Goal: Understand site structure: Understand site structure

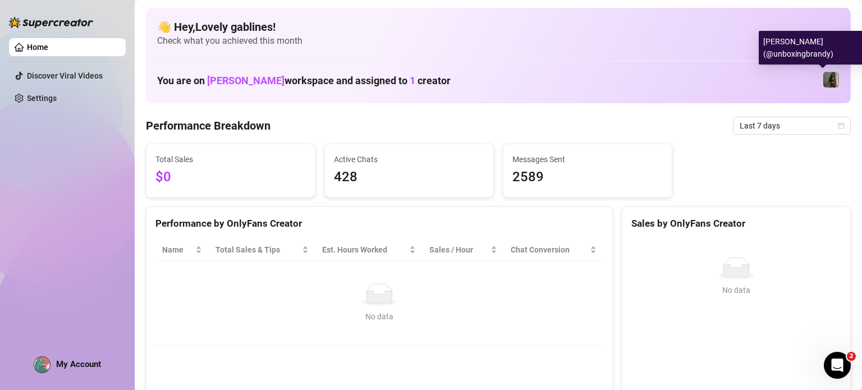
click at [823, 83] on img at bounding box center [831, 80] width 16 height 16
click at [823, 76] on img at bounding box center [831, 80] width 16 height 16
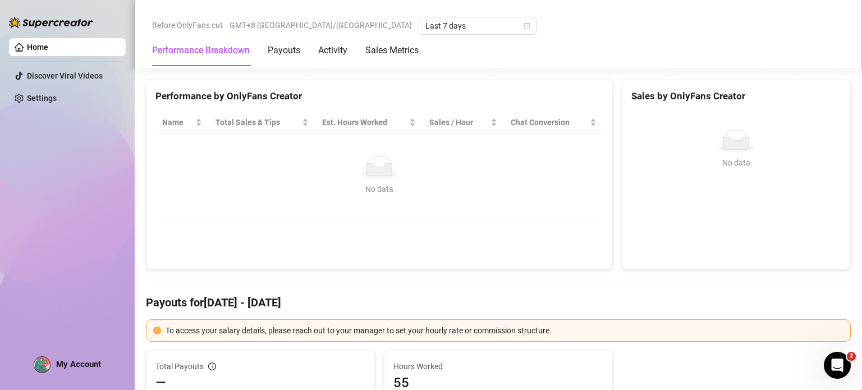
scroll to position [53, 0]
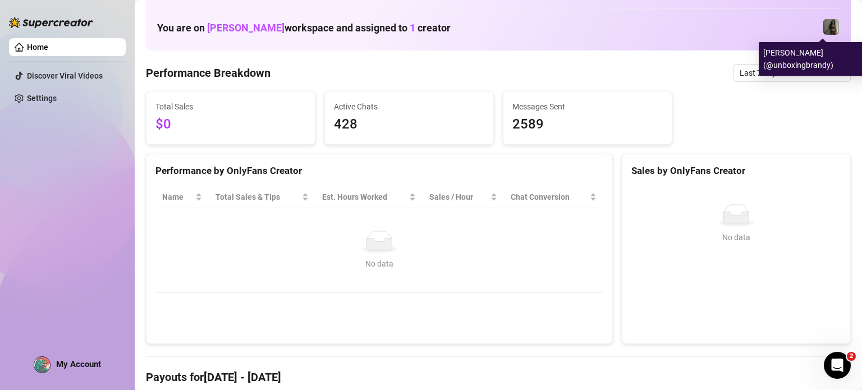
click at [823, 28] on img at bounding box center [831, 27] width 16 height 16
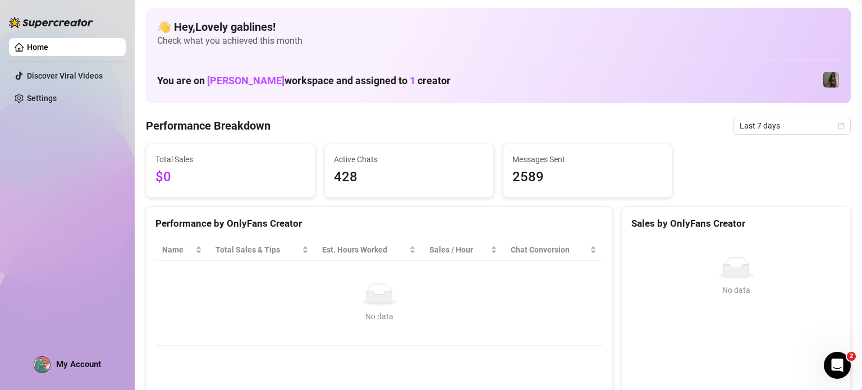
click at [44, 25] on img at bounding box center [51, 22] width 84 height 11
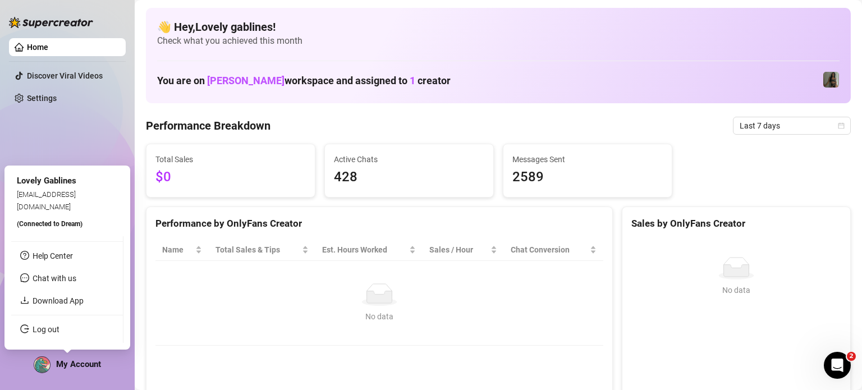
click at [68, 366] on span "My Account" at bounding box center [78, 364] width 45 height 10
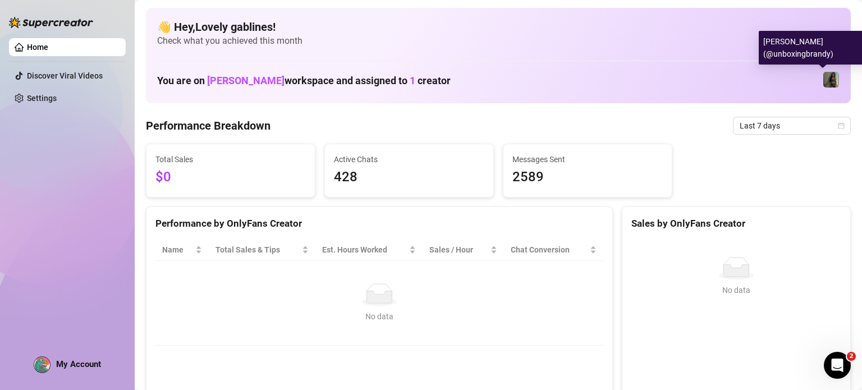
click at [823, 75] on img at bounding box center [831, 80] width 16 height 16
click at [811, 57] on div "Brandy (@unboxingbrandy)" at bounding box center [829, 48] width 140 height 34
click at [823, 76] on img at bounding box center [831, 80] width 16 height 16
click at [48, 47] on link "Home" at bounding box center [37, 47] width 21 height 9
click at [26, 24] on img at bounding box center [51, 22] width 84 height 11
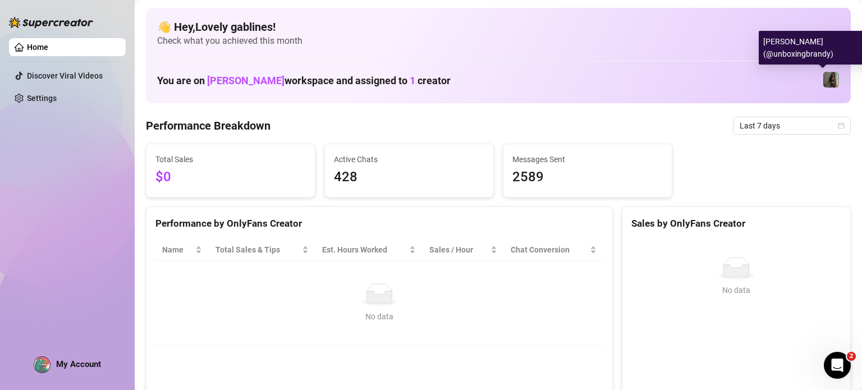
click at [823, 80] on img at bounding box center [831, 80] width 16 height 16
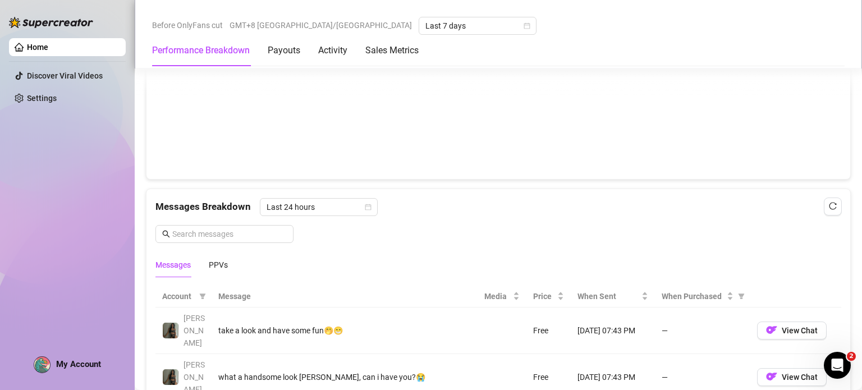
scroll to position [906, 0]
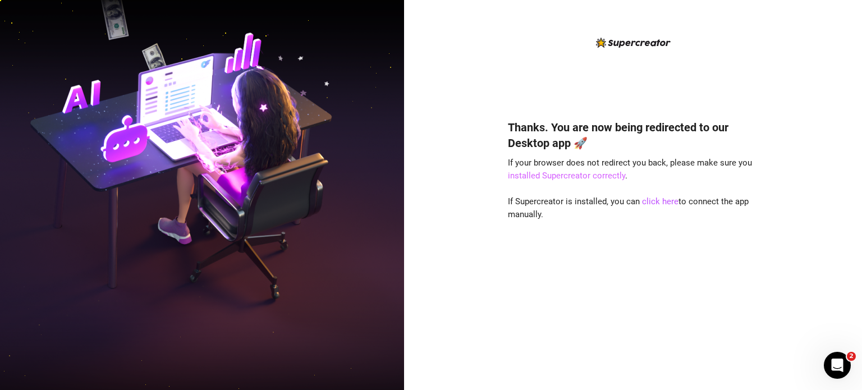
click at [574, 175] on link "installed Supercreator correctly" at bounding box center [566, 176] width 117 height 10
